Goal: Entertainment & Leisure: Consume media (video, audio)

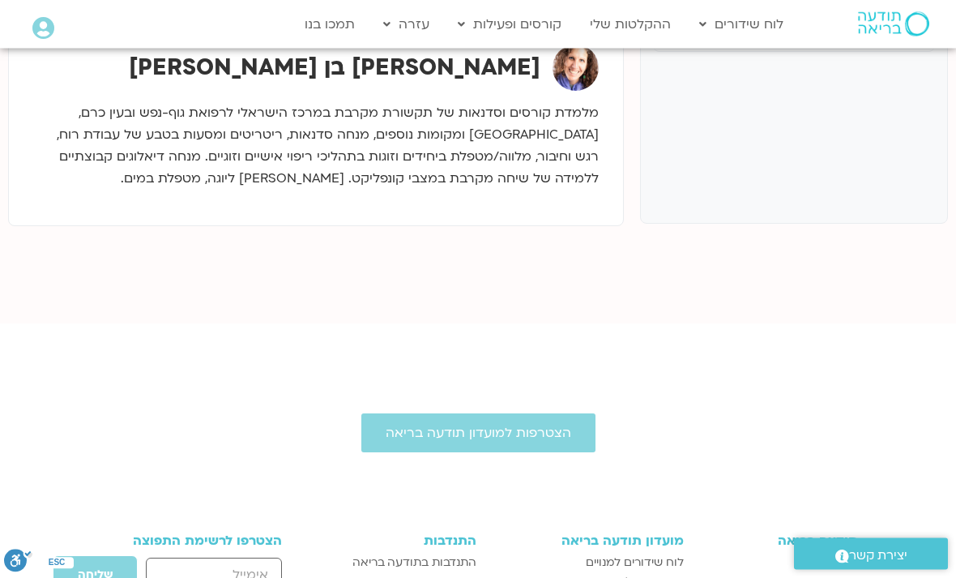
scroll to position [540, 0]
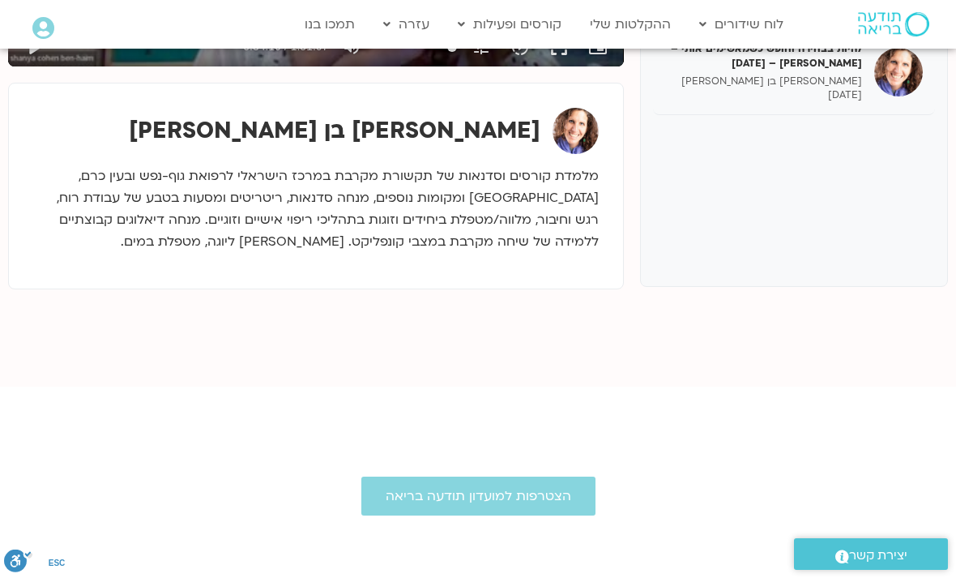
type input "2059.94340810601"
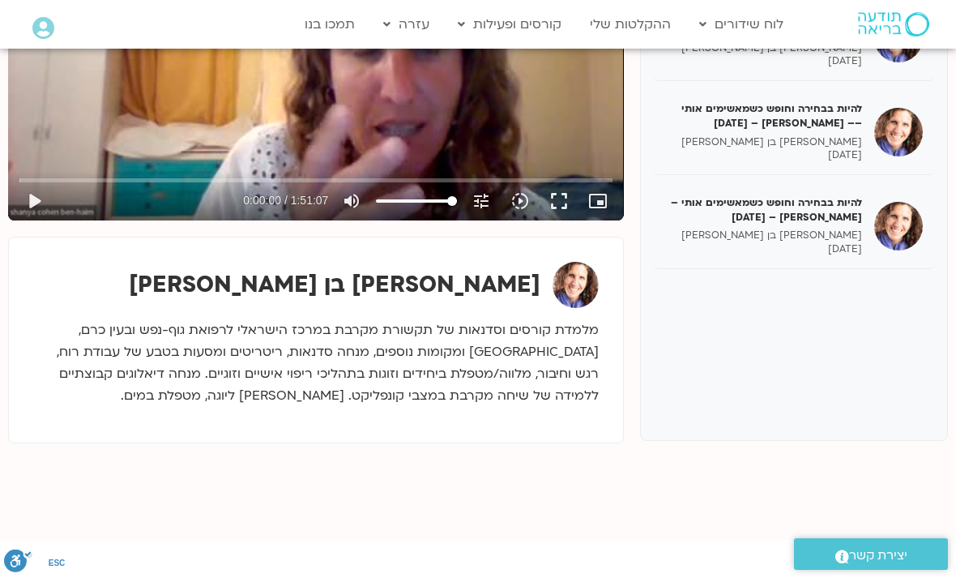
click at [42, 214] on button "play_arrow" at bounding box center [34, 201] width 39 height 39
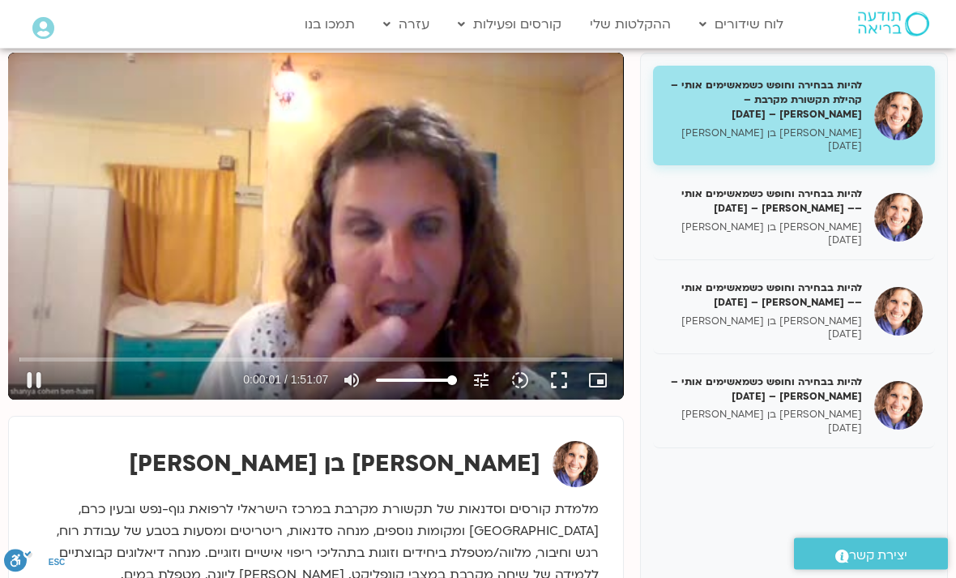
scroll to position [207, 0]
click at [36, 387] on button "pause" at bounding box center [34, 380] width 39 height 39
click at [28, 385] on button "play_arrow" at bounding box center [34, 380] width 39 height 39
click at [31, 394] on button "pause" at bounding box center [34, 380] width 39 height 39
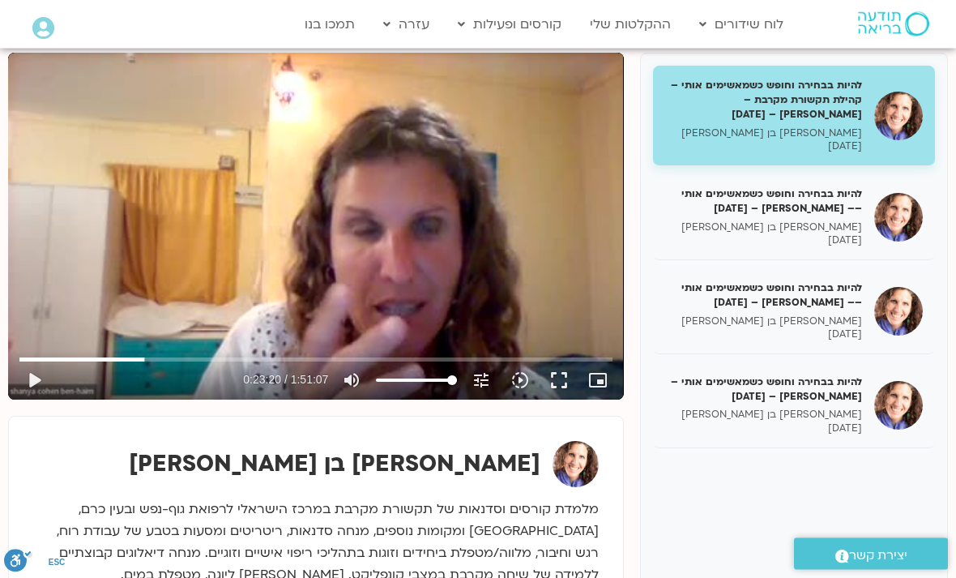
type input "1400.21694263533"
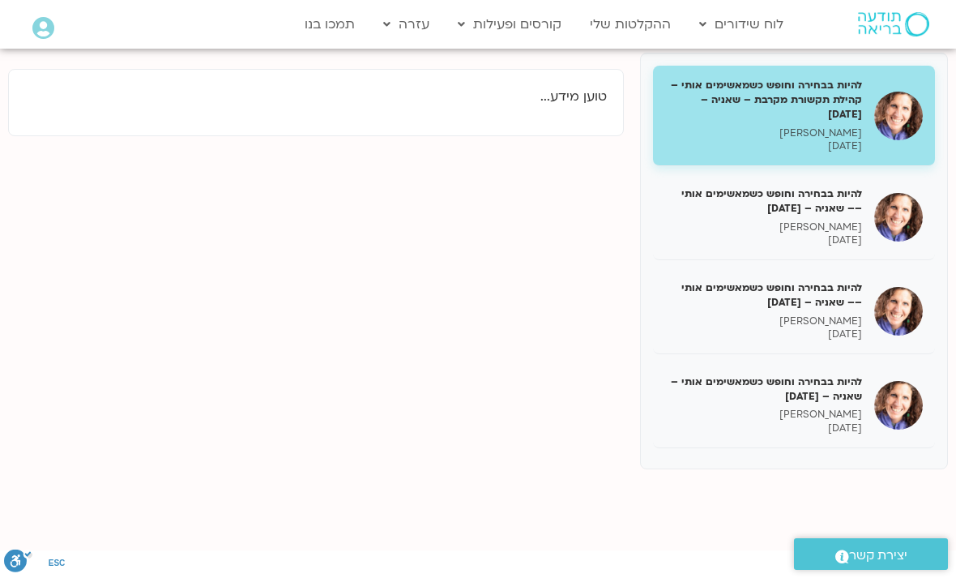
scroll to position [207, 0]
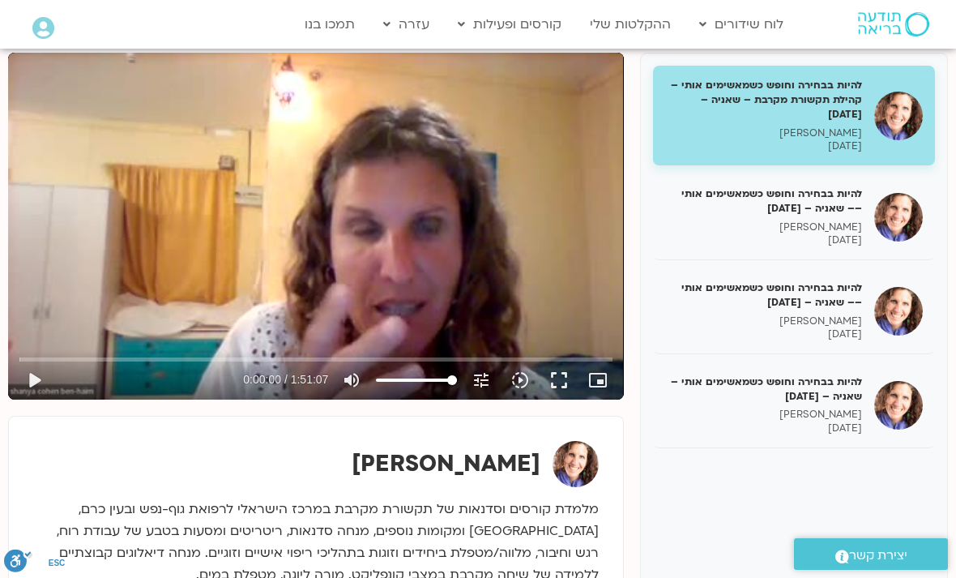
click at [31, 375] on button "play_arrow" at bounding box center [34, 380] width 39 height 39
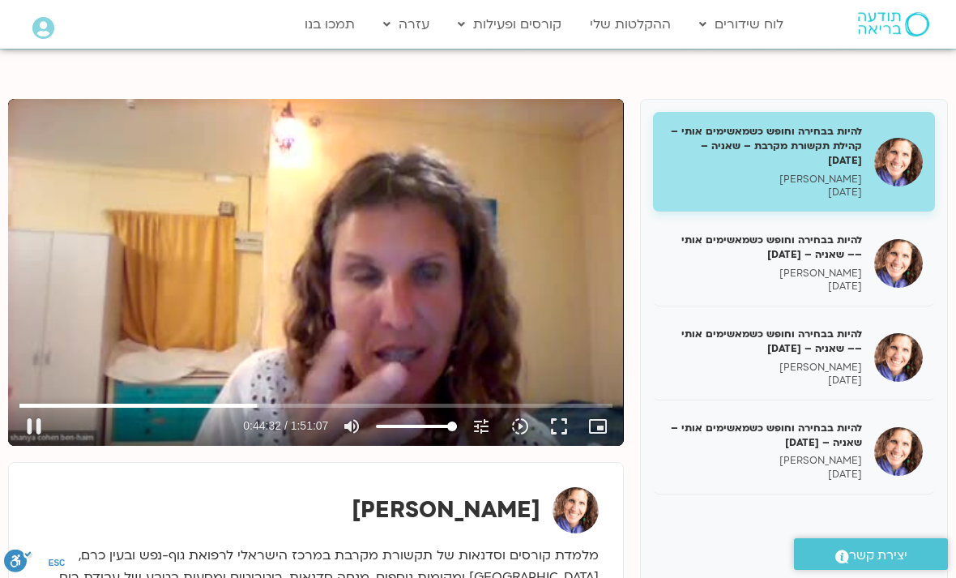
scroll to position [162, 0]
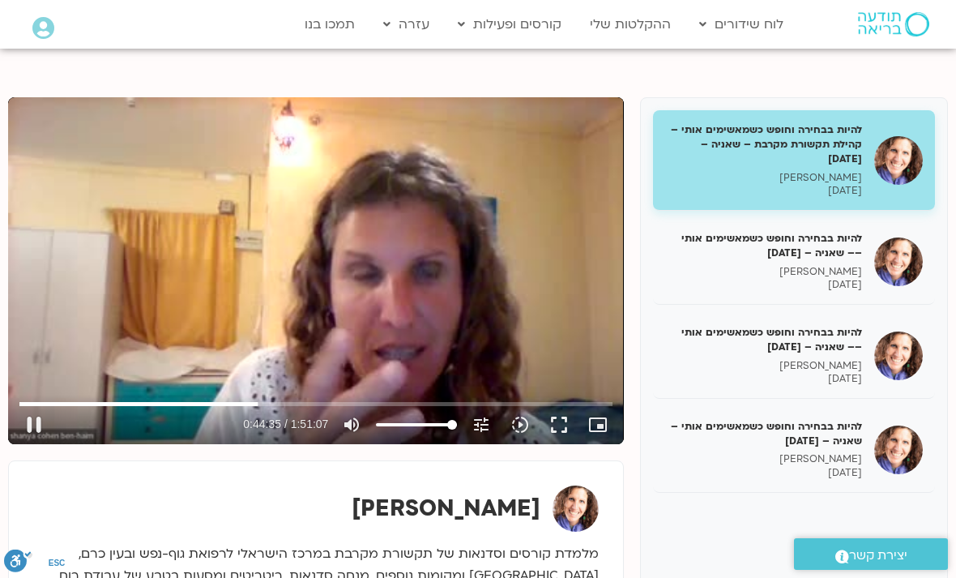
click at [38, 437] on button "pause" at bounding box center [34, 424] width 39 height 39
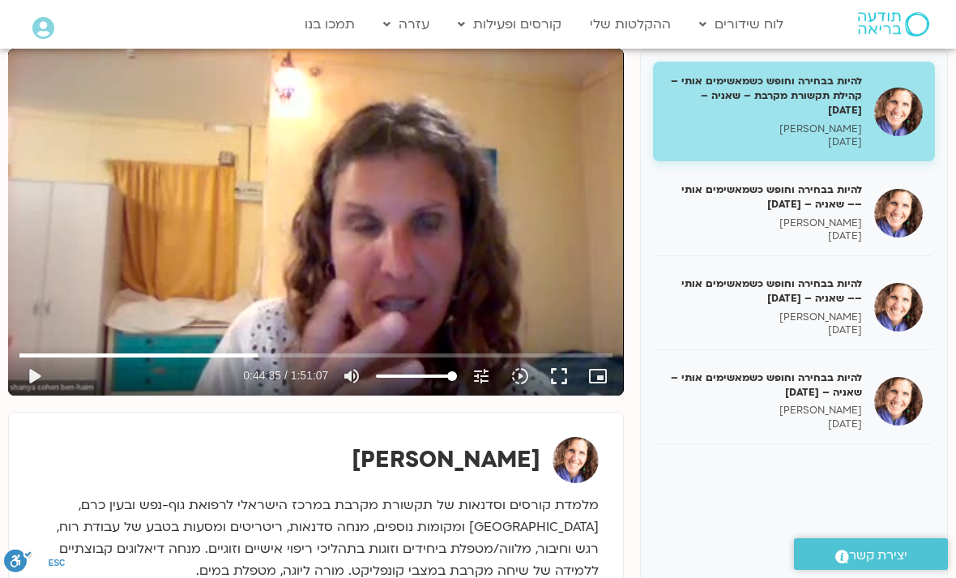
scroll to position [214, 0]
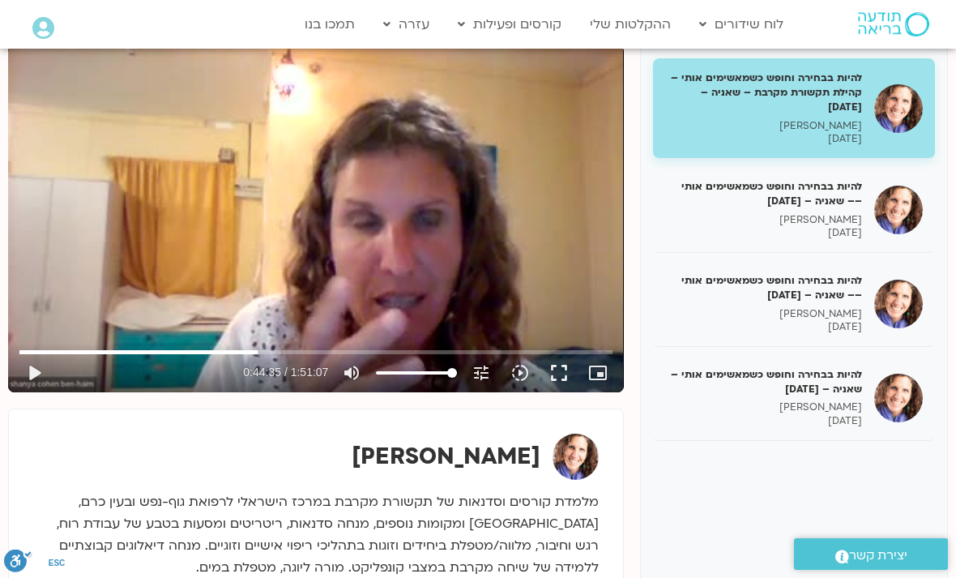
click at [35, 382] on button "play_arrow" at bounding box center [34, 372] width 39 height 39
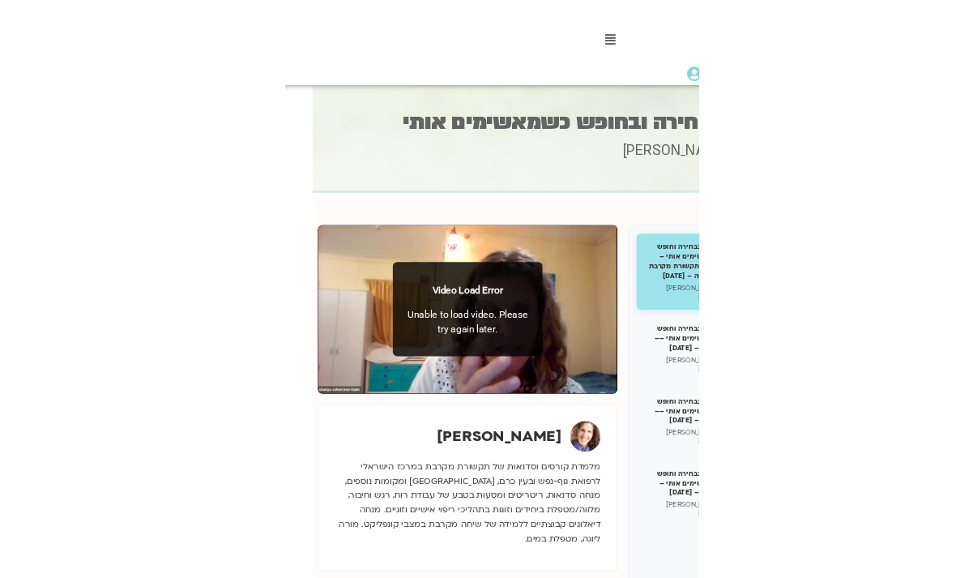
scroll to position [0, 0]
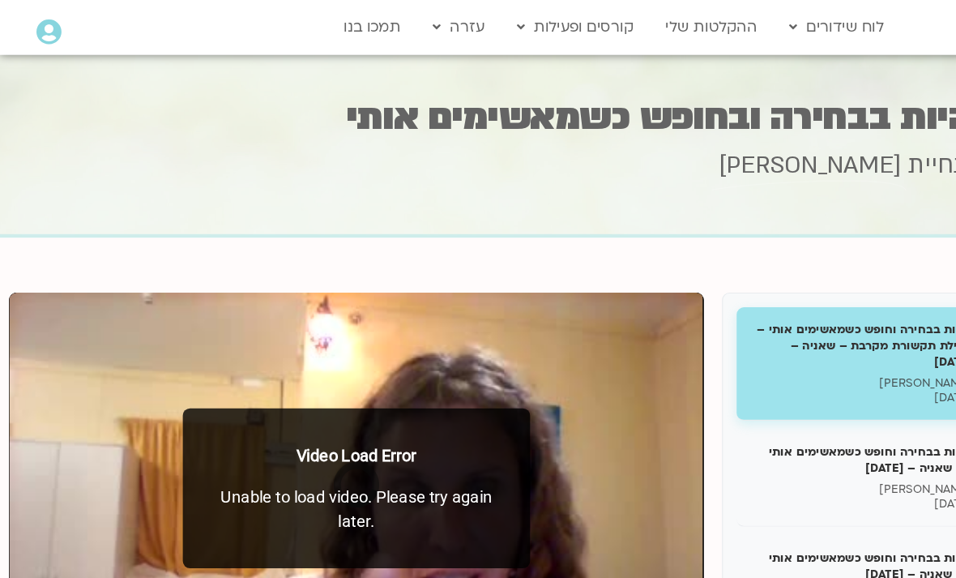
type input "3052"
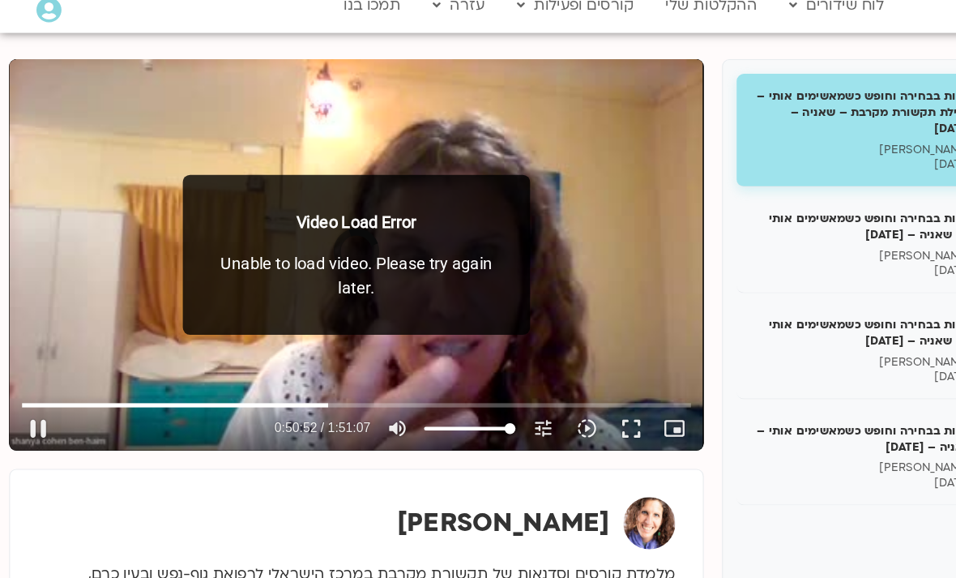
scroll to position [188, 0]
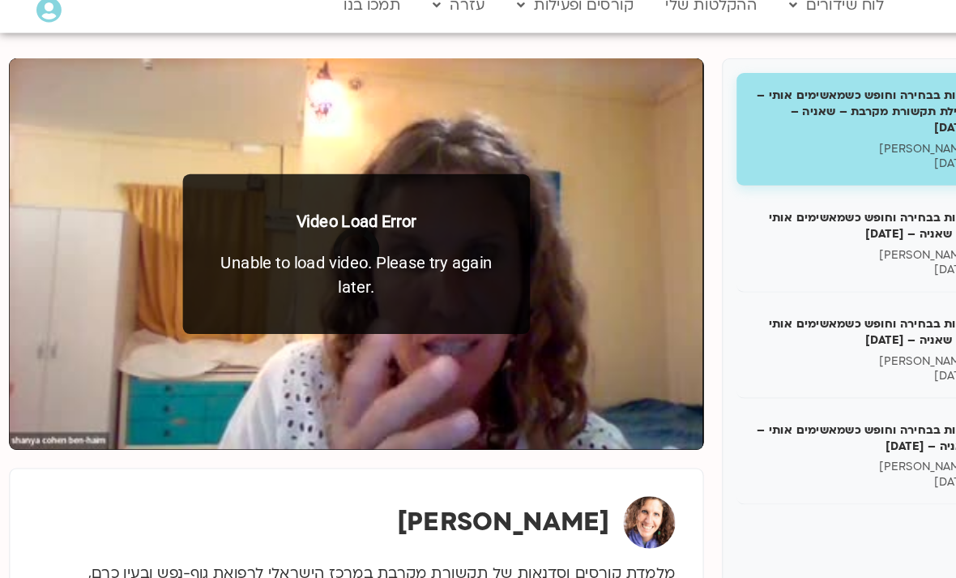
click at [422, 242] on p "Unable to load video. Please try again later." at bounding box center [316, 263] width 276 height 44
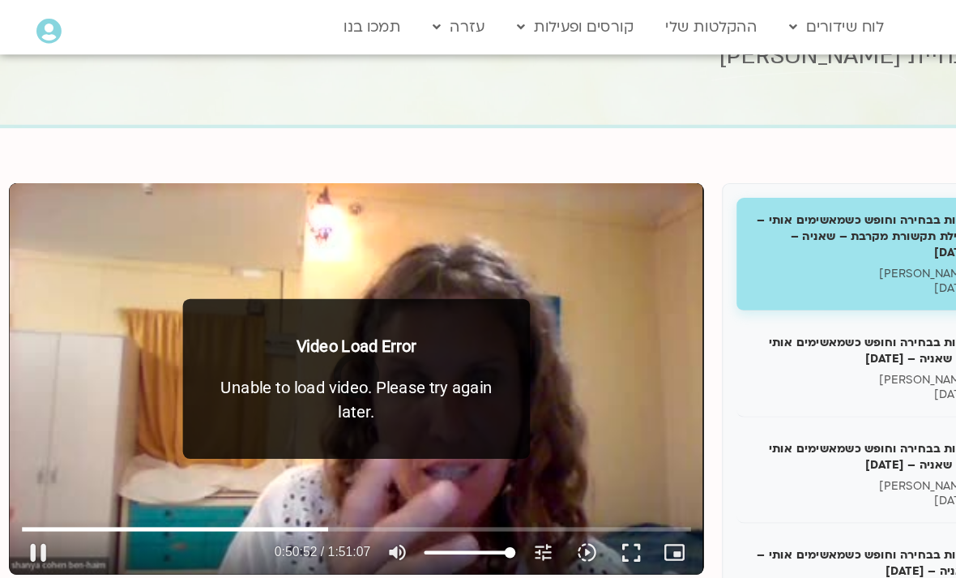
scroll to position [0, 0]
